Goal: Transaction & Acquisition: Purchase product/service

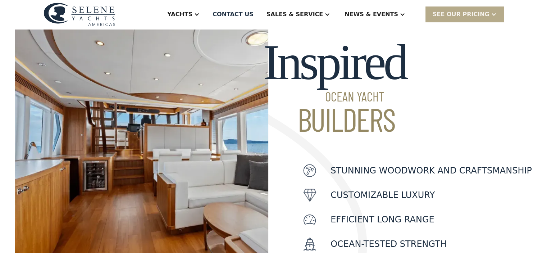
scroll to position [144, 0]
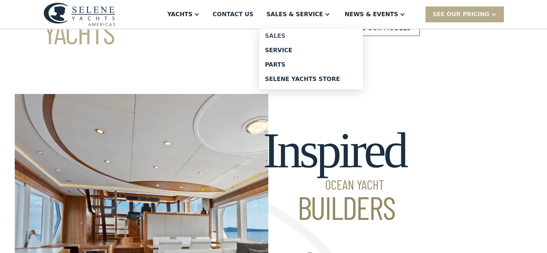
click at [302, 37] on div "Sales" at bounding box center [311, 36] width 92 height 6
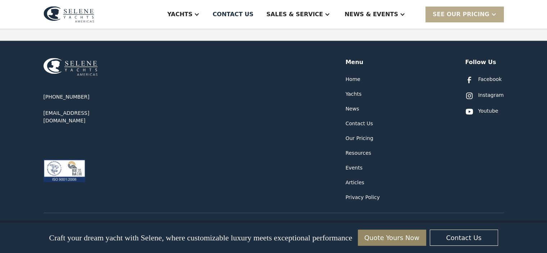
scroll to position [484, 0]
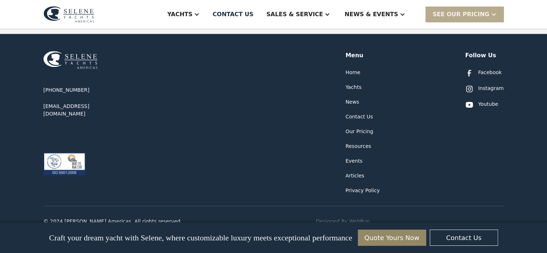
click at [355, 83] on div "Yachts" at bounding box center [354, 87] width 16 height 8
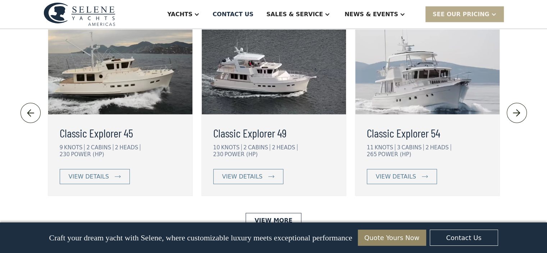
scroll to position [1659, 0]
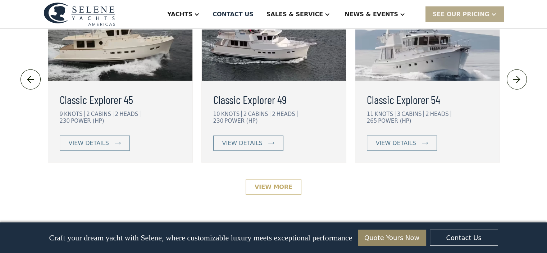
click at [275, 179] on link "View More" at bounding box center [274, 186] width 56 height 15
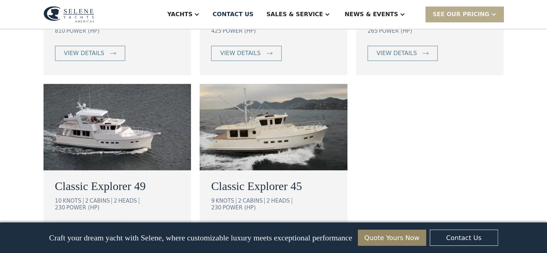
scroll to position [576, 0]
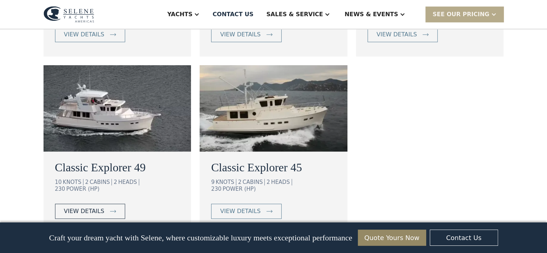
click at [88, 207] on div "view details" at bounding box center [84, 211] width 40 height 9
